Goal: Check status: Check status

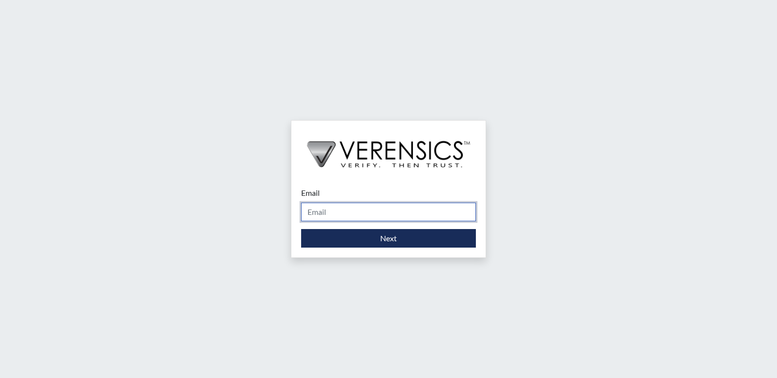
click at [318, 208] on input "Email" at bounding box center [388, 211] width 175 height 19
type input "[PERSON_NAME][EMAIL_ADDRESS][PERSON_NAME][DOMAIN_NAME]"
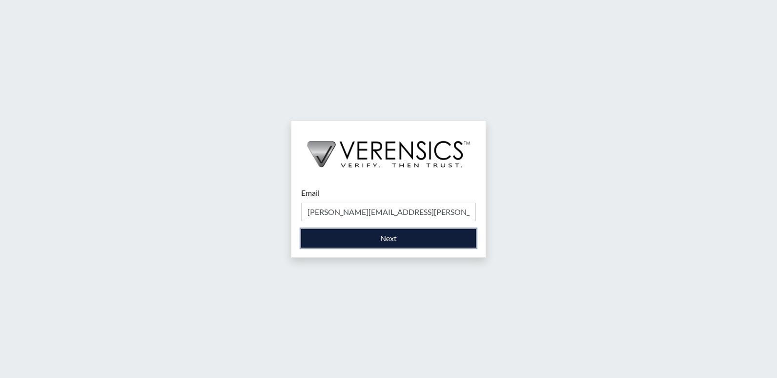
click at [352, 244] on button "Next" at bounding box center [388, 238] width 175 height 19
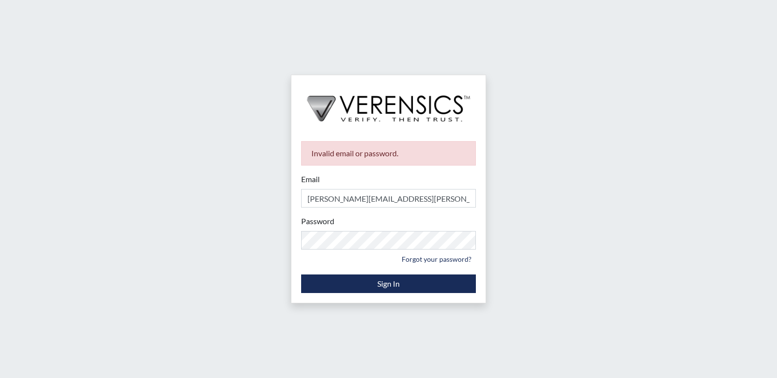
click at [369, 230] on div "Password Please provide your password. Forgot your password?" at bounding box center [388, 240] width 175 height 51
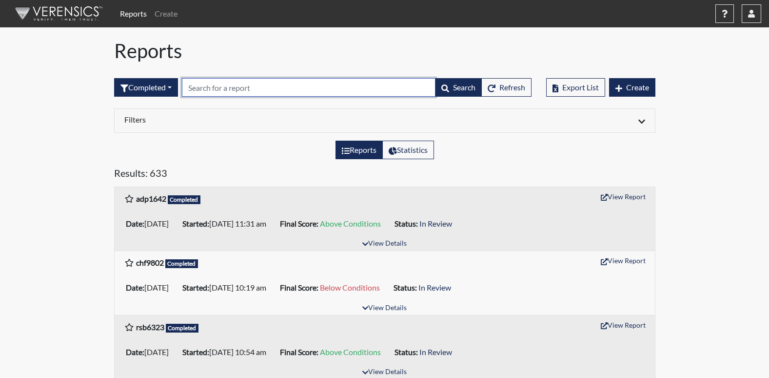
click at [312, 93] on input "text" at bounding box center [309, 87] width 254 height 19
type input "ajm"
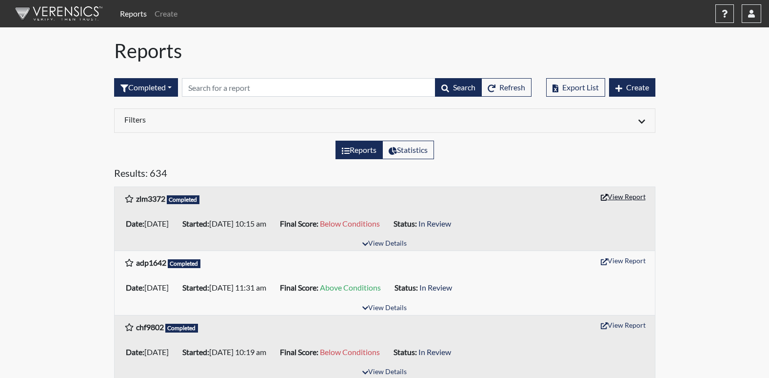
click at [624, 197] on button "View Report" at bounding box center [624, 196] width 54 height 15
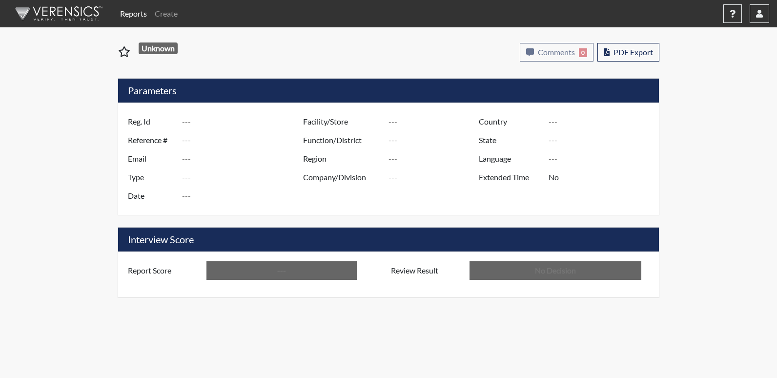
type input "zlm3372"
type input "51303"
type input "---"
type input "Corrections Pre-Employment"
type input "[DATE]"
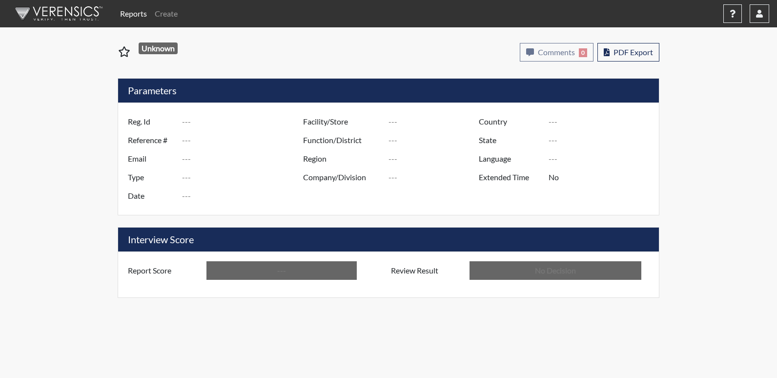
type input "[PERSON_NAME]"
type input "[GEOGRAPHIC_DATA]"
type input "[US_STATE]"
type input "English"
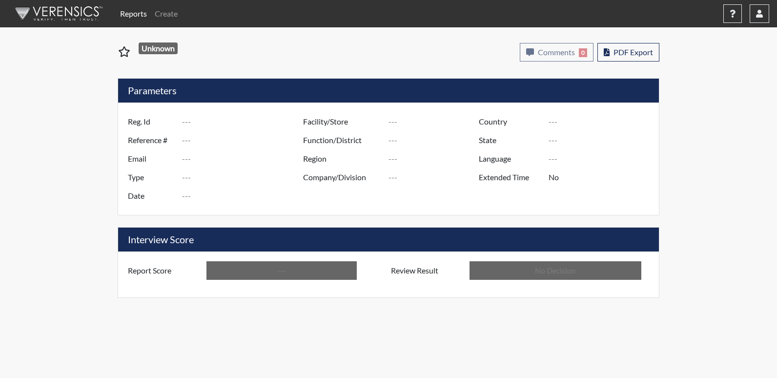
type input "Below Conditions"
type input "In Review"
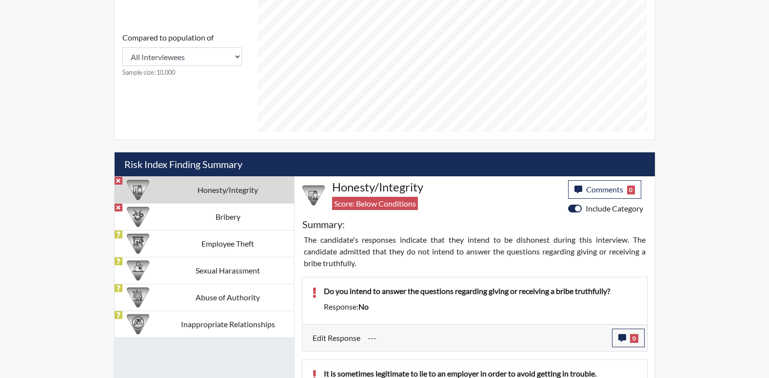
scroll to position [439, 0]
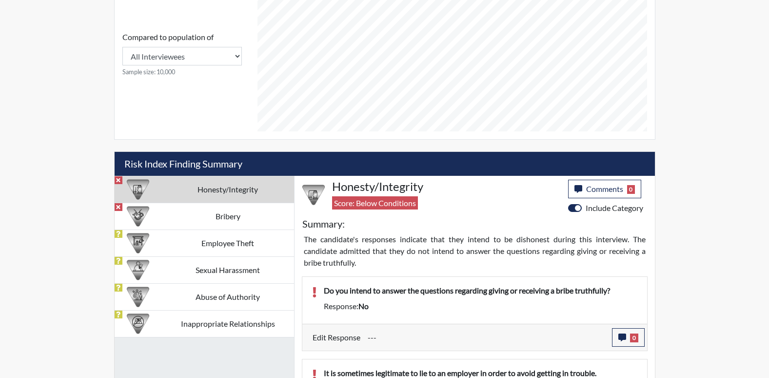
click at [195, 193] on td "Honesty/Integrity" at bounding box center [228, 189] width 132 height 27
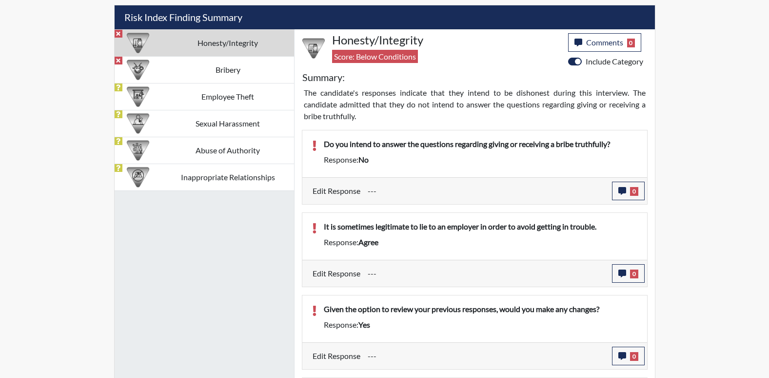
scroll to position [537, 0]
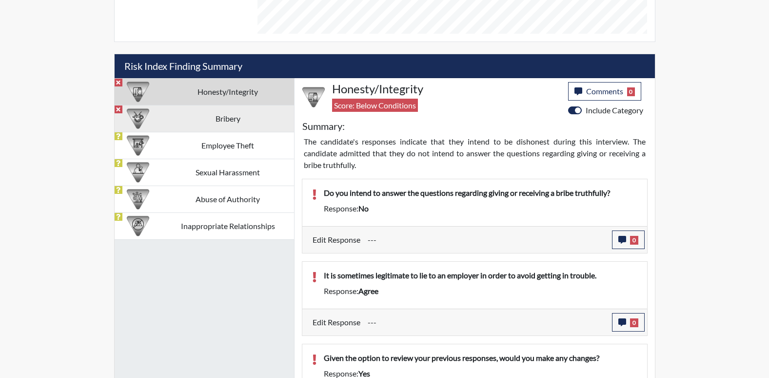
click at [232, 127] on td "Bribery" at bounding box center [228, 118] width 132 height 27
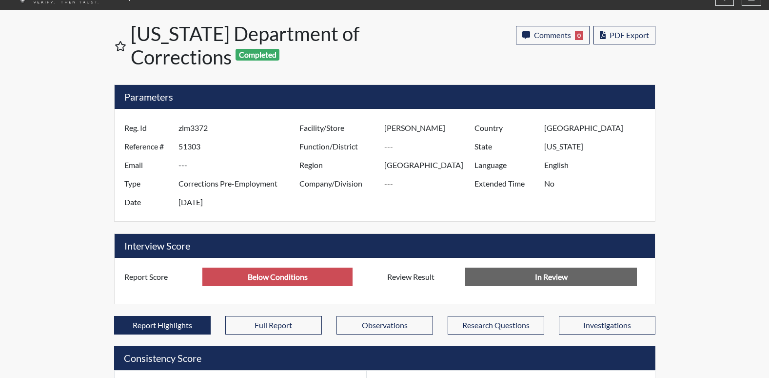
scroll to position [11, 0]
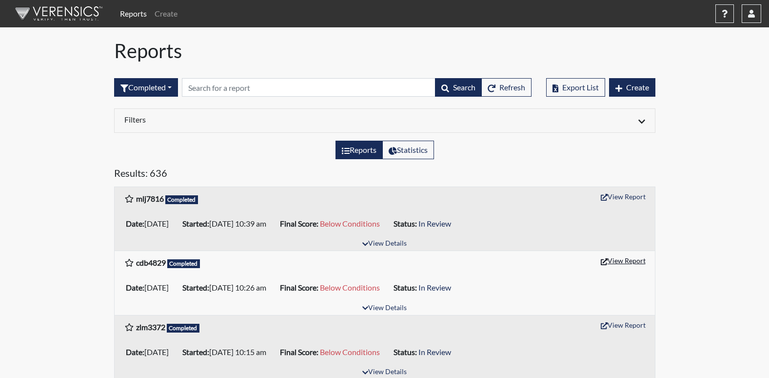
click at [618, 259] on button "View Report" at bounding box center [624, 260] width 54 height 15
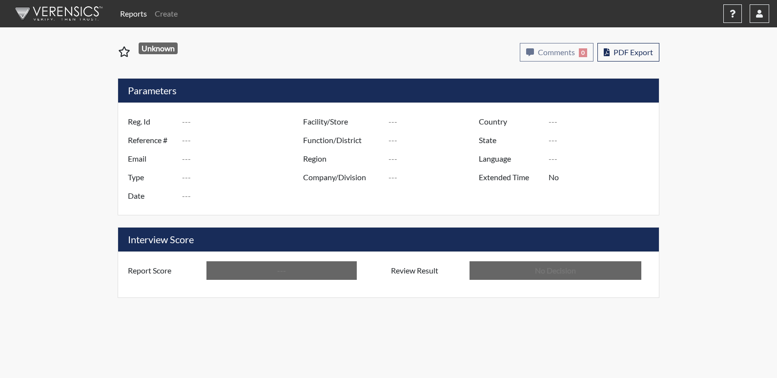
type input "cdb4829"
type input "51305"
type input "---"
type input "Corrections Pre-Employment"
type input "Sep 16, 2025"
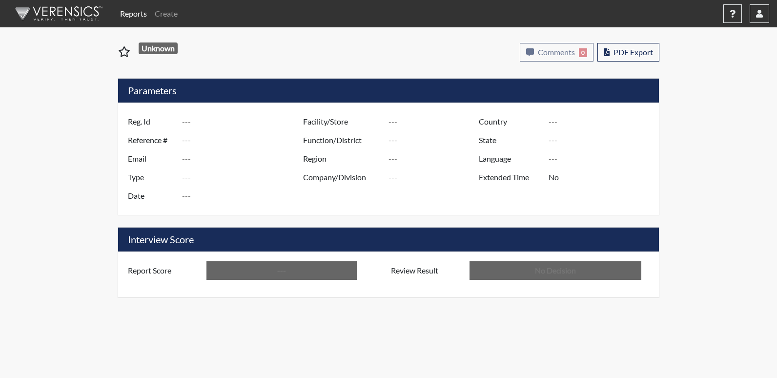
type input "[PERSON_NAME]"
type input "[GEOGRAPHIC_DATA]"
type input "[US_STATE]"
type input "English"
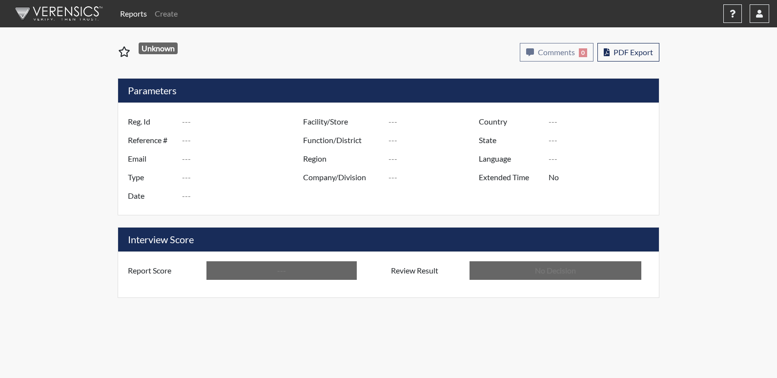
type input "Below Conditions"
type input "In Review"
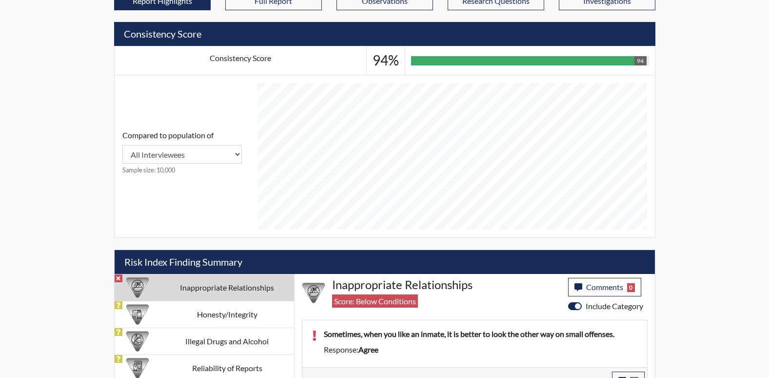
scroll to position [372, 0]
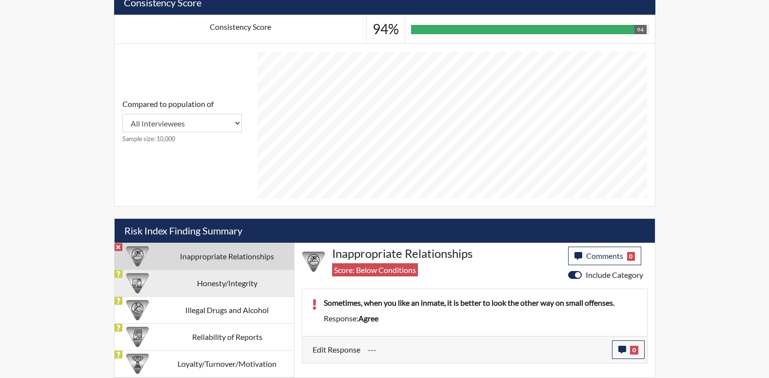
click at [256, 280] on td "Honesty/Integrity" at bounding box center [228, 282] width 134 height 27
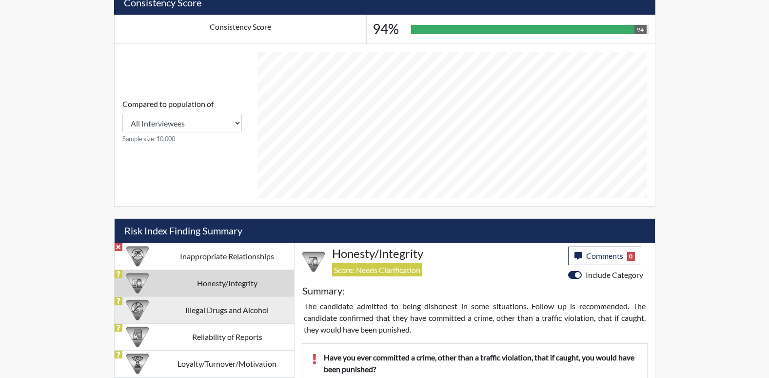
click at [250, 305] on td "Illegal Drugs and Alcohol" at bounding box center [228, 309] width 134 height 27
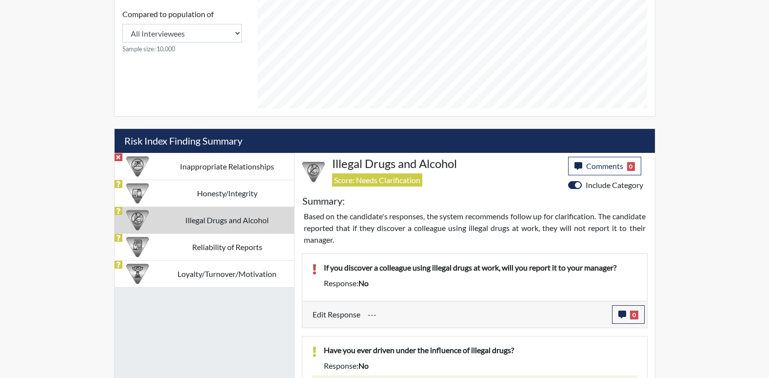
scroll to position [470, 0]
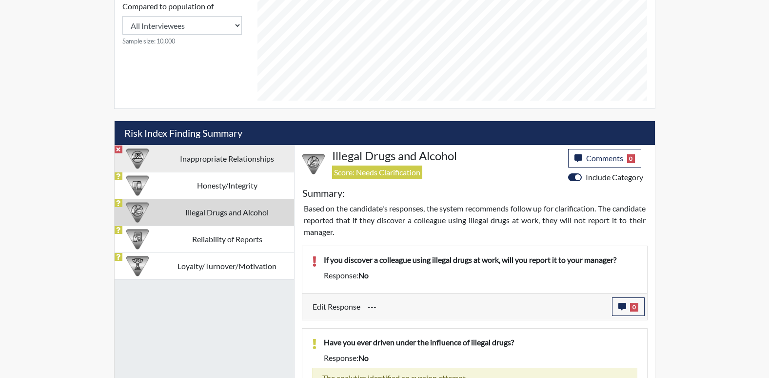
click at [257, 160] on td "Inappropriate Relationships" at bounding box center [228, 158] width 134 height 27
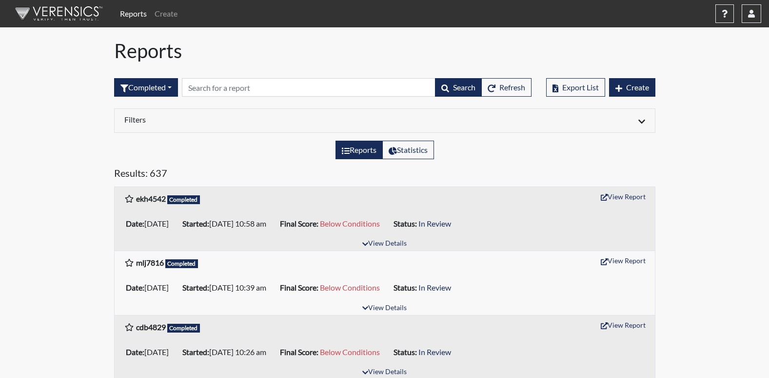
drag, startPoint x: 441, startPoint y: 0, endPoint x: 732, endPoint y: 111, distance: 311.5
